Goal: Information Seeking & Learning: Learn about a topic

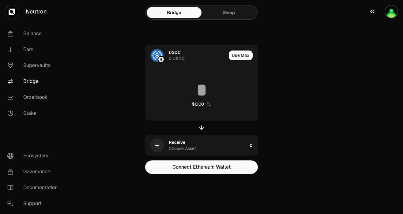
click at [386, 14] on img "button" at bounding box center [390, 11] width 13 height 13
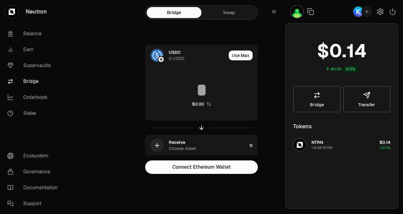
click at [271, 129] on div "USDC 0 USDC Use Max $0.00 Receive Choose Asset 0 Connect Ethereum Wallet" at bounding box center [202, 109] width 206 height 129
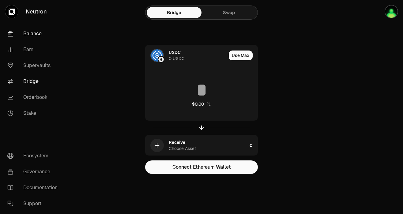
click at [37, 36] on link "Balance" at bounding box center [34, 34] width 64 height 16
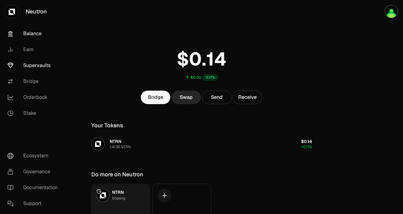
click at [33, 68] on link "Supervaults" at bounding box center [34, 66] width 64 height 16
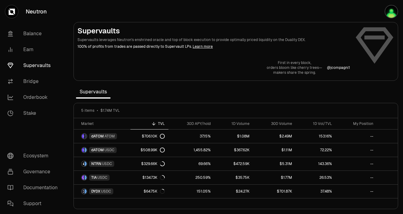
click at [168, 111] on div "5 items $1.74M TVL" at bounding box center [235, 110] width 309 height 5
click at [43, 95] on link "Orderbook" at bounding box center [34, 97] width 64 height 16
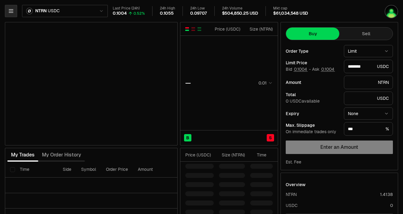
click at [11, 12] on icon "button" at bounding box center [11, 11] width 6 height 6
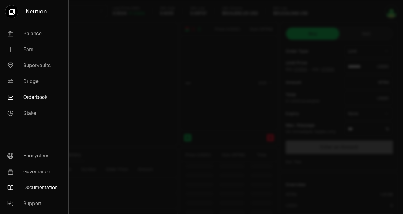
type input "********"
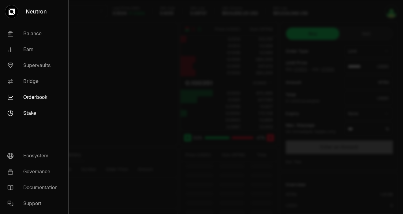
click at [36, 112] on link "Stake" at bounding box center [33, 113] width 63 height 16
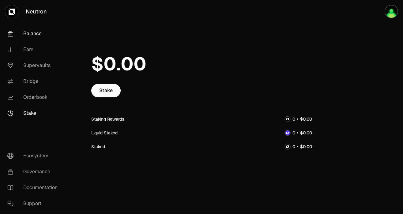
click at [24, 30] on link "Balance" at bounding box center [34, 34] width 64 height 16
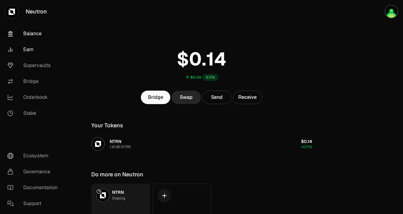
click at [30, 48] on link "Earn" at bounding box center [34, 50] width 64 height 16
click at [32, 53] on link "Earn" at bounding box center [34, 50] width 64 height 16
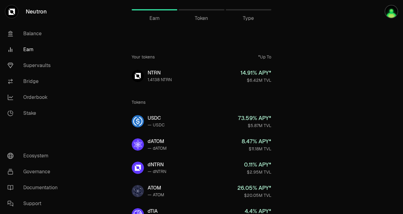
click at [203, 22] on div "Earn Token Type" at bounding box center [201, 12] width 235 height 24
click at [202, 19] on span "Token" at bounding box center [201, 18] width 13 height 7
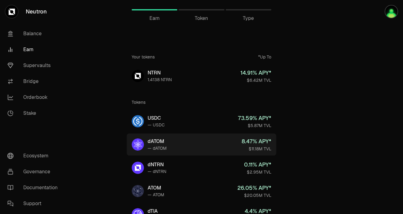
click at [218, 142] on link "dATOM — dATOM 8.47 % APY* $11.18M TVL" at bounding box center [201, 144] width 149 height 22
